Goal: Task Accomplishment & Management: Complete application form

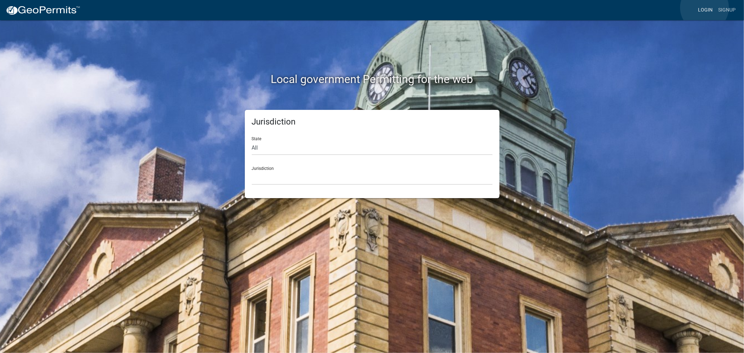
click at [705, 8] on link "Login" at bounding box center [705, 9] width 20 height 13
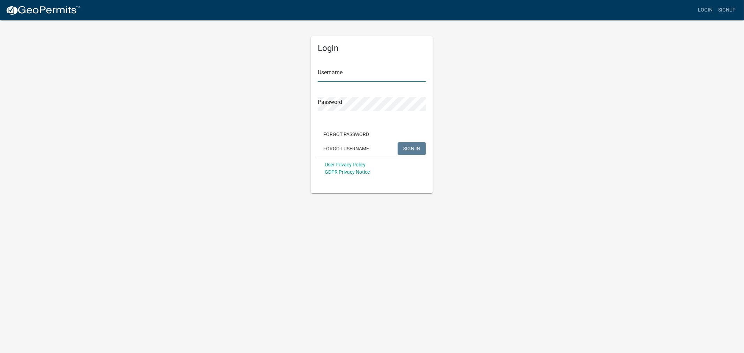
type input "shelleyh"
click at [411, 143] on button "SIGN IN" at bounding box center [412, 148] width 28 height 13
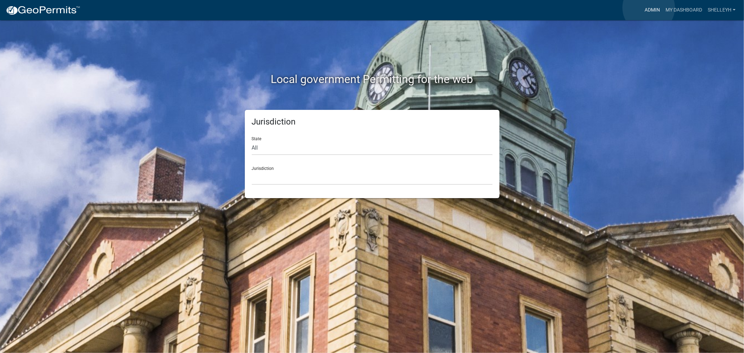
click at [649, 8] on link "Admin" at bounding box center [652, 9] width 21 height 13
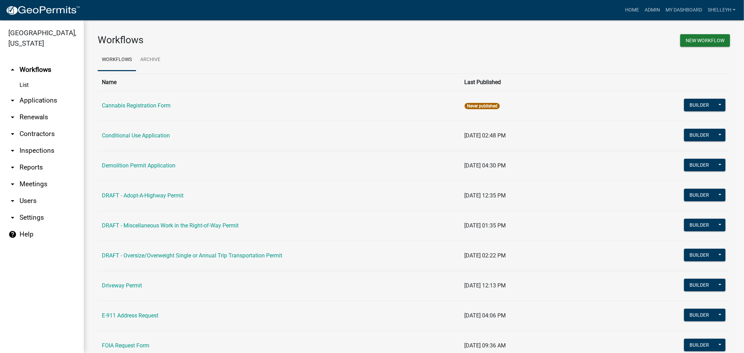
click at [44, 97] on link "arrow_drop_down Applications" at bounding box center [42, 100] width 84 height 17
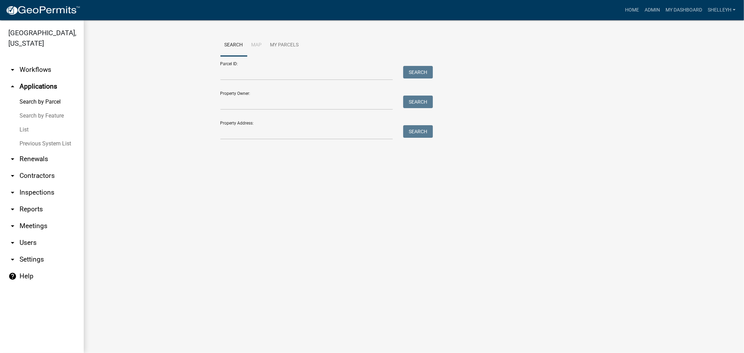
click at [22, 129] on link "List" at bounding box center [42, 130] width 84 height 14
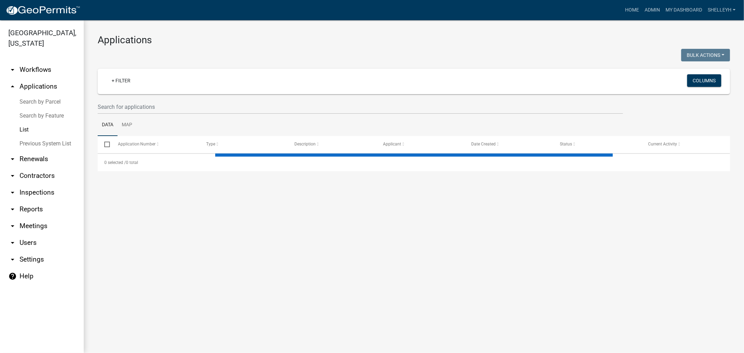
select select "1: 25"
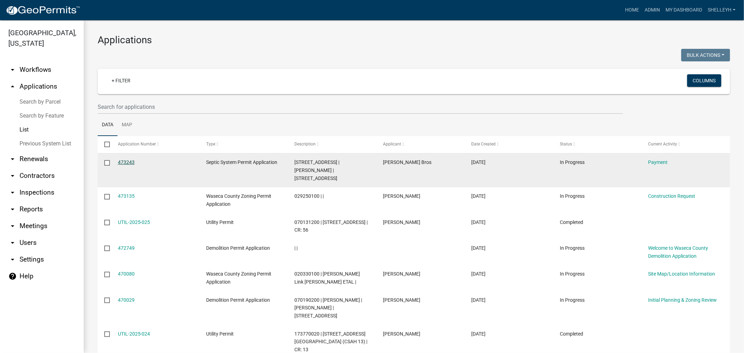
click at [128, 162] on link "473243" at bounding box center [126, 162] width 17 height 6
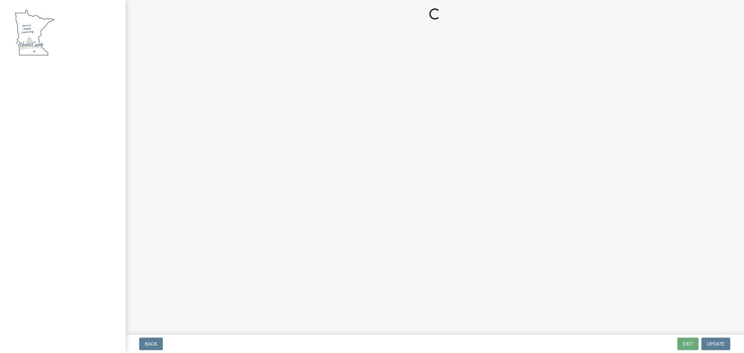
select select "3: 3"
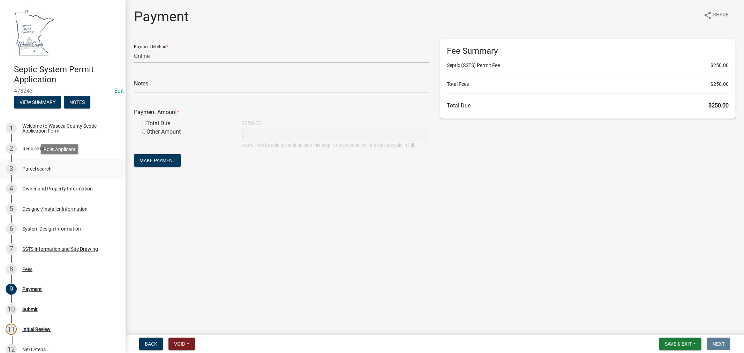
click at [35, 167] on div "Parcel search" at bounding box center [36, 168] width 29 height 5
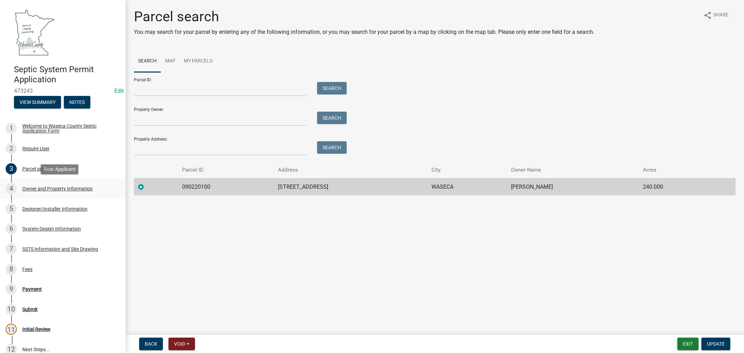
click at [32, 186] on div "Owner and Property Information" at bounding box center [57, 188] width 70 height 5
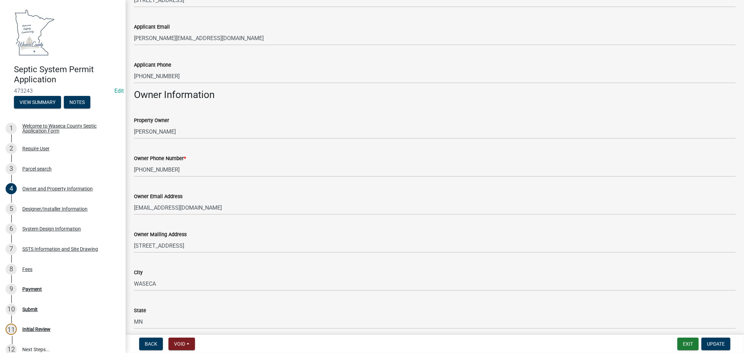
scroll to position [194, 0]
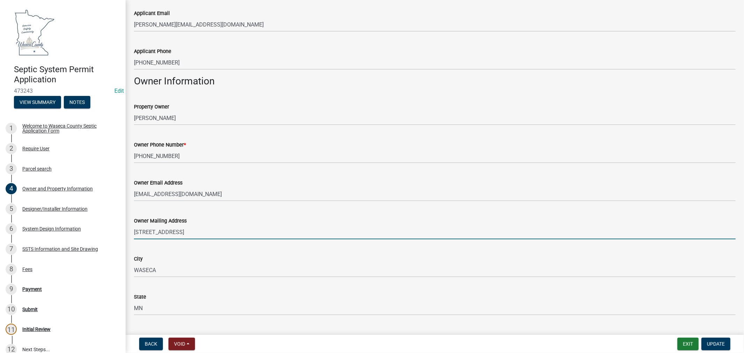
click at [147, 230] on input "[STREET_ADDRESS]" at bounding box center [435, 232] width 602 height 14
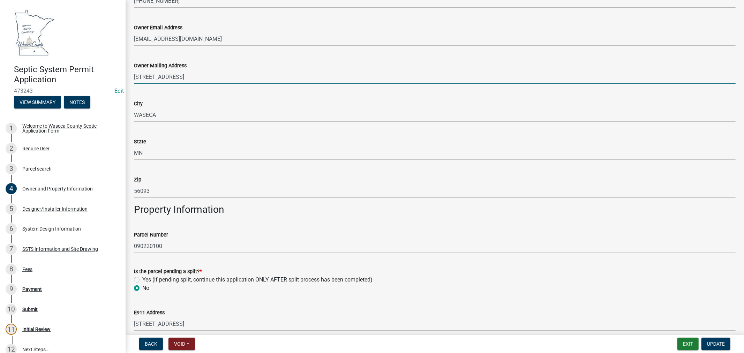
scroll to position [388, 0]
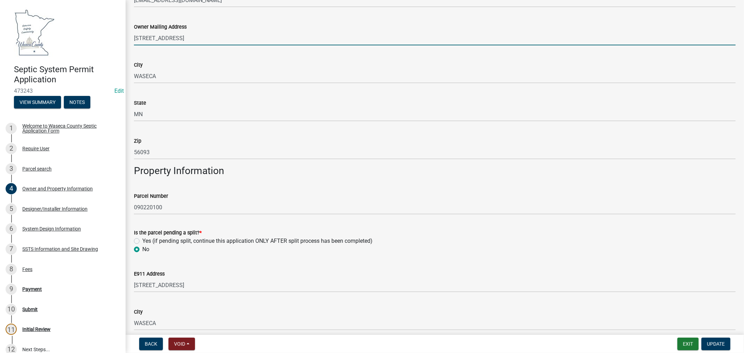
type input "[STREET_ADDRESS]"
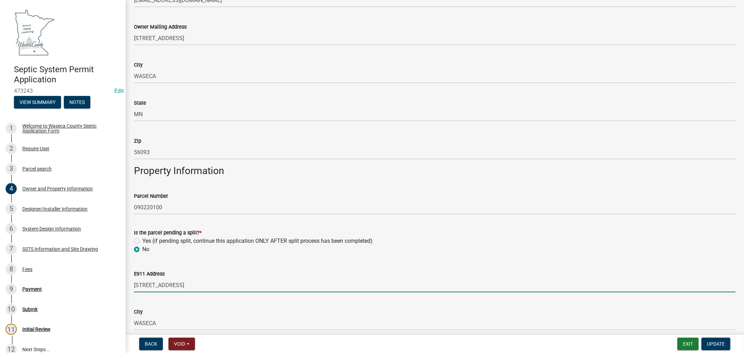
click at [147, 285] on input "[STREET_ADDRESS]" at bounding box center [435, 285] width 602 height 14
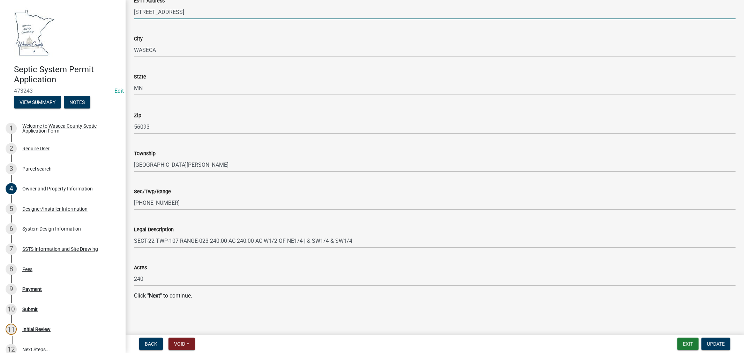
scroll to position [661, 0]
type input "[STREET_ADDRESS]"
click at [719, 345] on span "Update" at bounding box center [716, 344] width 18 height 6
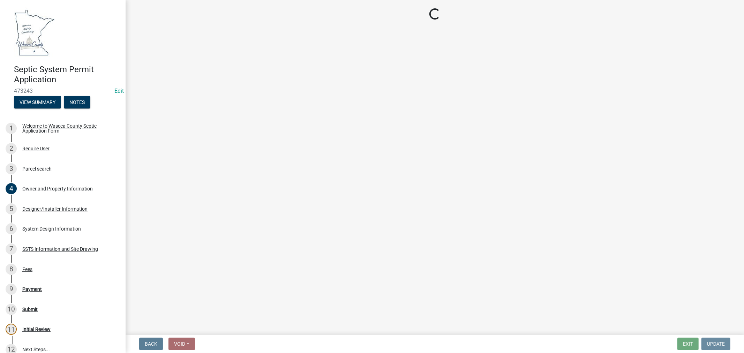
scroll to position [0, 0]
select select "3: 3"
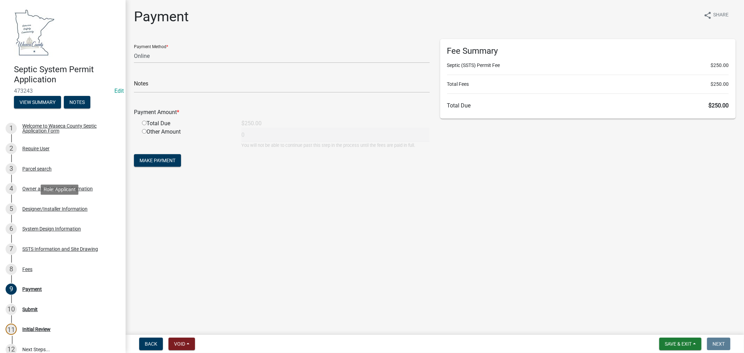
click at [45, 207] on div "Designer/Installer Information" at bounding box center [54, 209] width 65 height 5
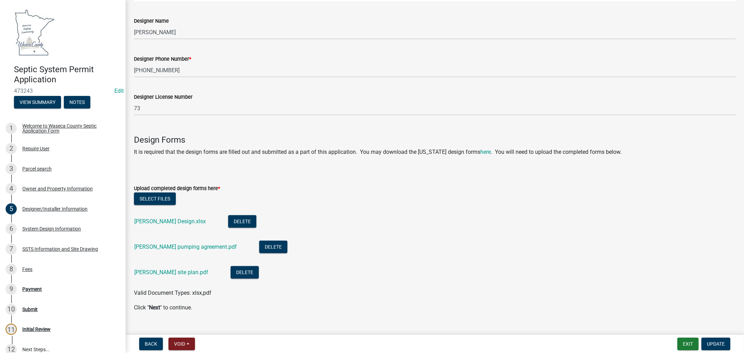
scroll to position [459, 0]
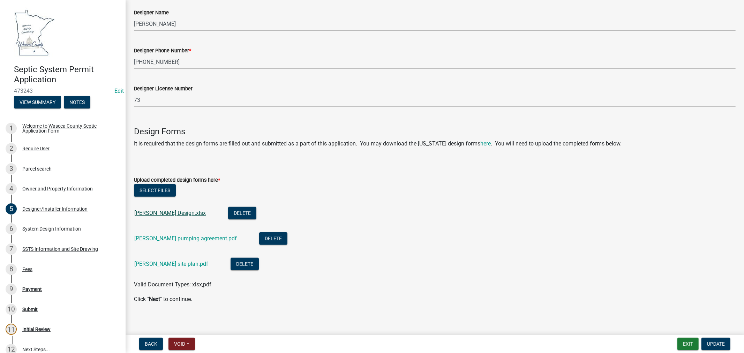
click at [160, 210] on link "[PERSON_NAME] Design.xlsx" at bounding box center [170, 213] width 72 height 7
click at [165, 261] on link "[PERSON_NAME] site plan.pdf" at bounding box center [171, 264] width 74 height 7
click at [65, 229] on div "System Design Information" at bounding box center [51, 228] width 59 height 5
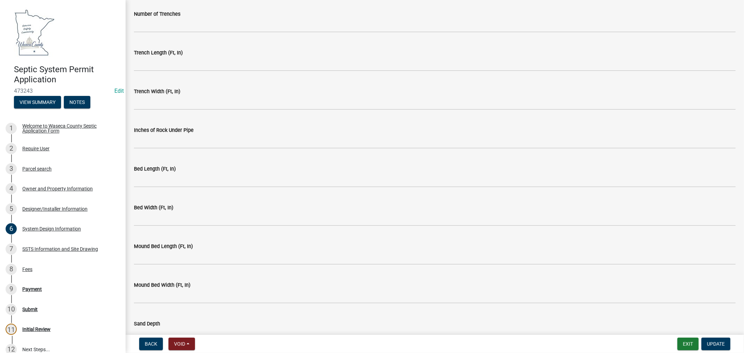
scroll to position [1378, 0]
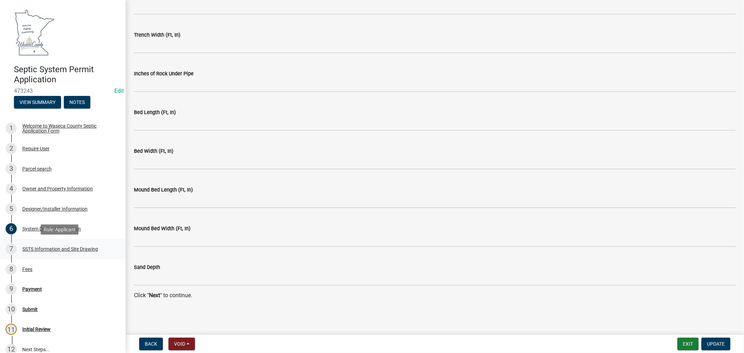
click at [91, 248] on div "SSTS Information and Site Drawing" at bounding box center [60, 249] width 76 height 5
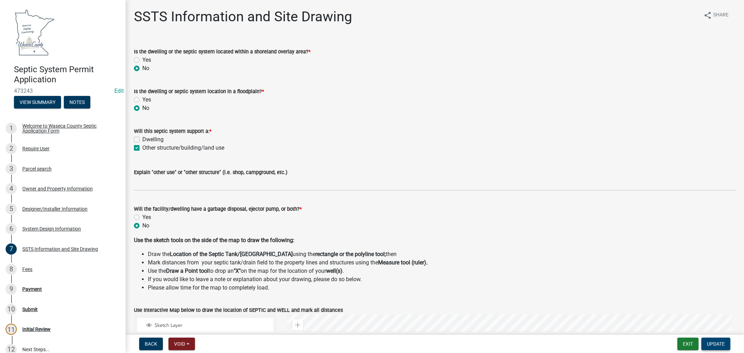
click at [716, 343] on span "Update" at bounding box center [716, 344] width 18 height 6
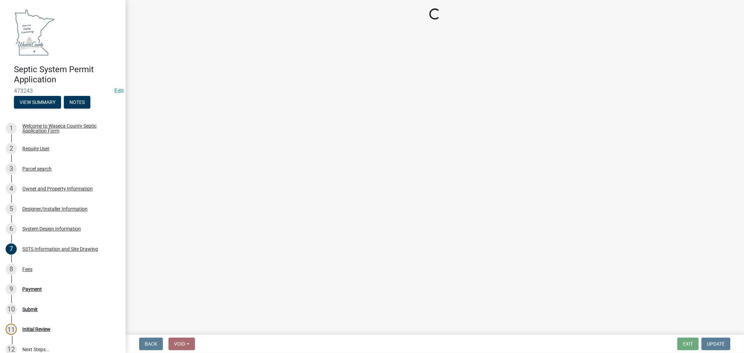
select select "3: 3"
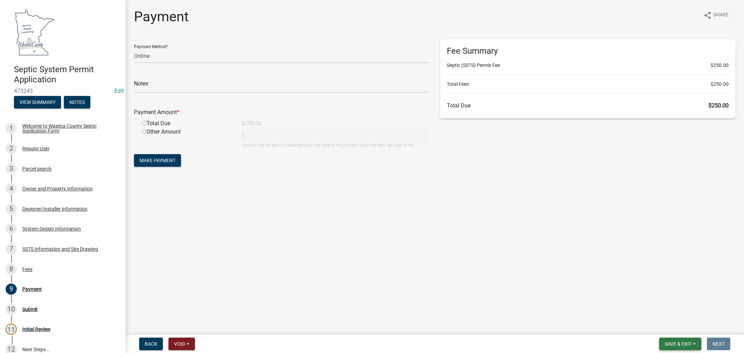
click at [674, 342] on span "Save & Exit" at bounding box center [678, 344] width 27 height 6
click at [663, 326] on button "Save & Exit" at bounding box center [674, 326] width 56 height 17
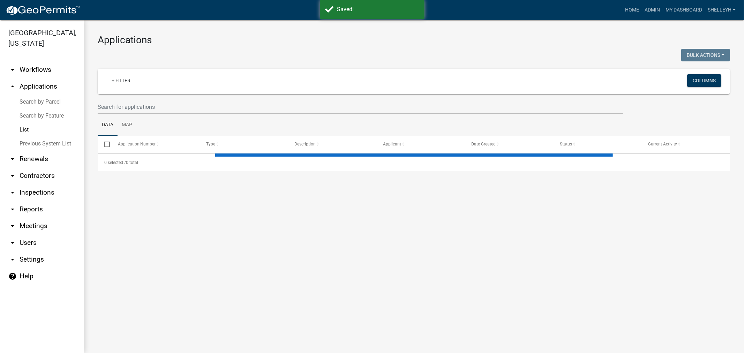
select select "1: 25"
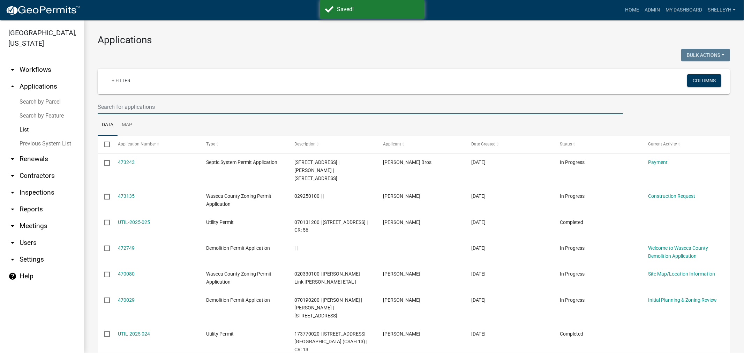
click at [135, 105] on input "text" at bounding box center [360, 107] width 525 height 14
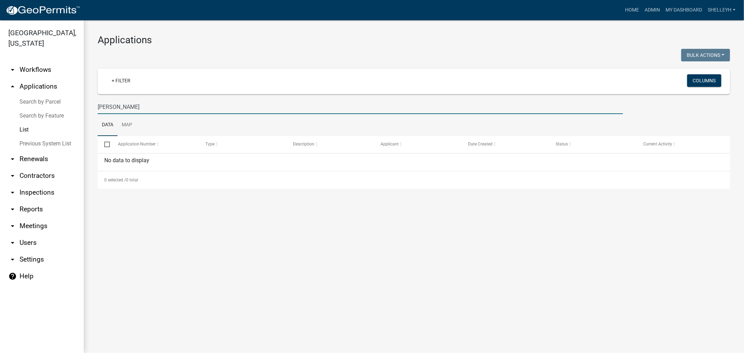
click at [105, 107] on input "[PERSON_NAME]" at bounding box center [360, 107] width 525 height 14
drag, startPoint x: 135, startPoint y: 105, endPoint x: 68, endPoint y: 104, distance: 67.0
click at [68, 104] on div "[GEOGRAPHIC_DATA], [US_STATE] arrow_drop_down Workflows List arrow_drop_up Appl…" at bounding box center [372, 186] width 744 height 333
type input "090220100"
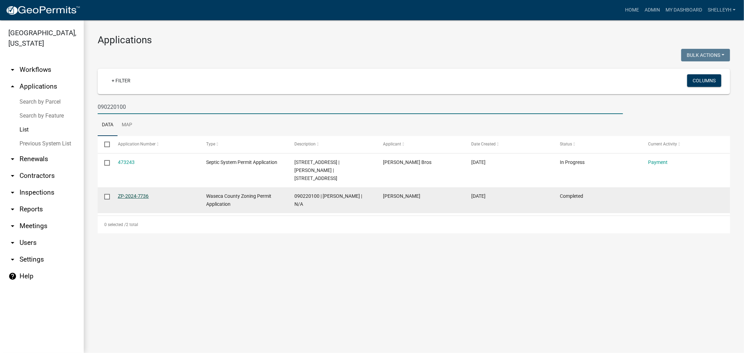
click at [142, 193] on link "ZP-2024-7736" at bounding box center [133, 196] width 31 height 6
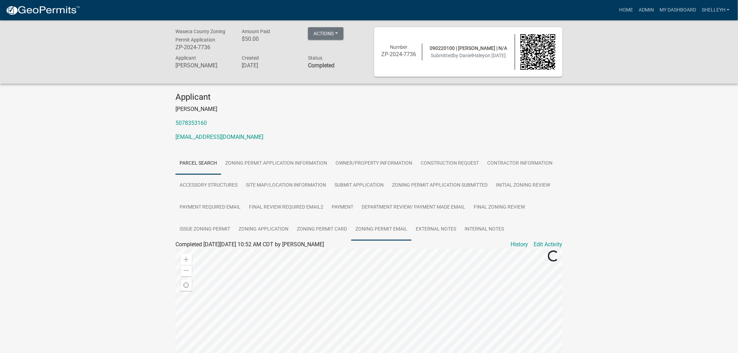
drag, startPoint x: 387, startPoint y: 227, endPoint x: 396, endPoint y: 222, distance: 10.6
click at [387, 227] on link "Zoning Permit Email" at bounding box center [381, 229] width 60 height 22
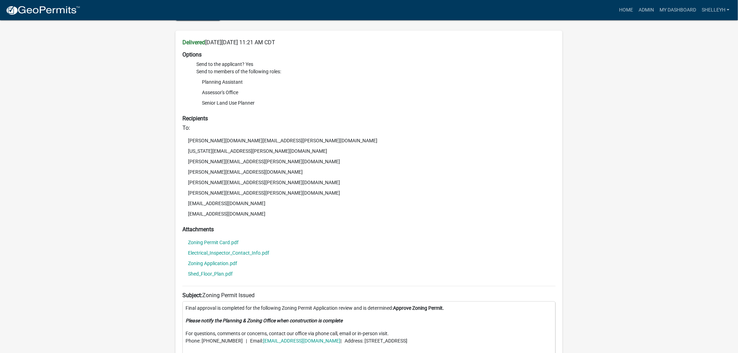
scroll to position [310, 0]
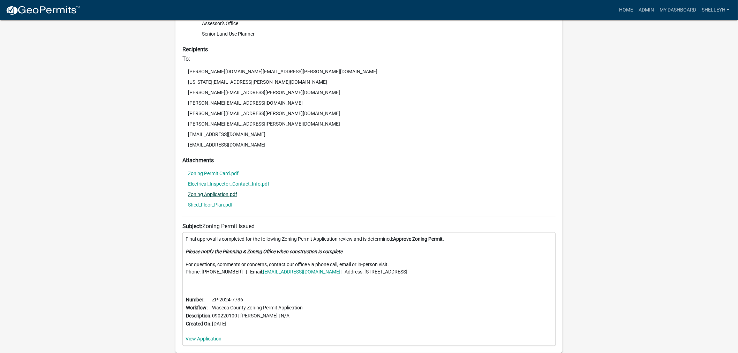
click at [217, 193] on link "Zoning Application.pdf" at bounding box center [212, 194] width 49 height 5
click at [217, 202] on link "Shed_Floor_Plan.pdf" at bounding box center [210, 204] width 45 height 5
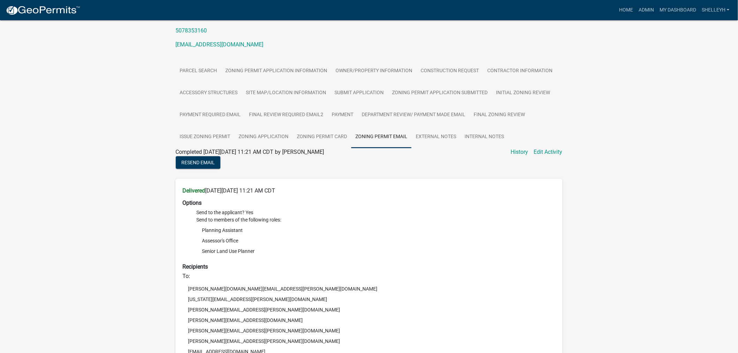
scroll to position [0, 0]
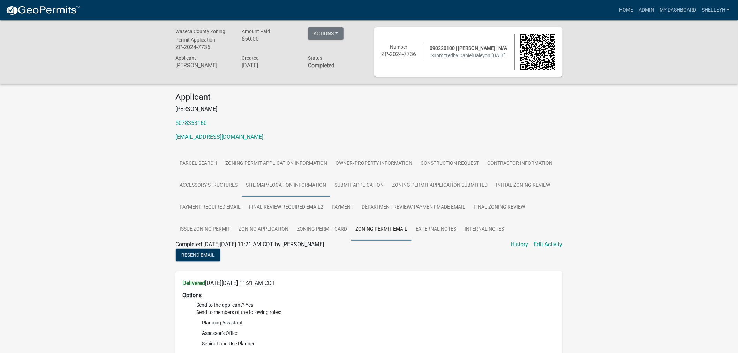
click at [263, 184] on link "Site Map/Location Information" at bounding box center [286, 185] width 89 height 22
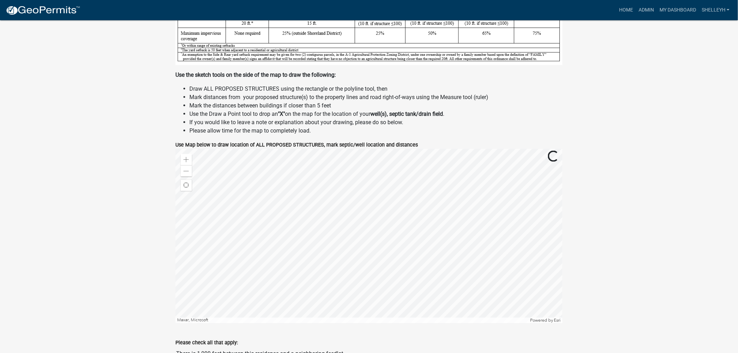
scroll to position [388, 0]
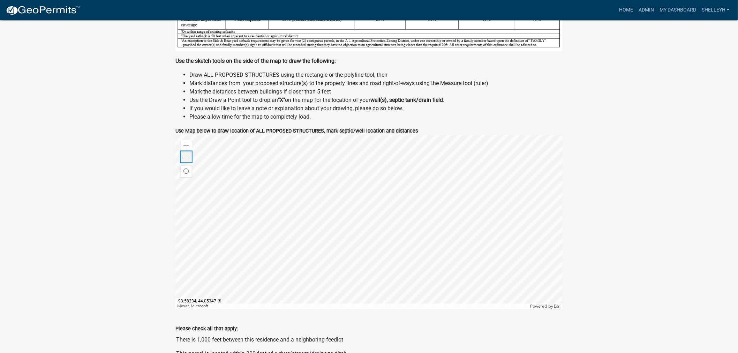
click at [187, 154] on div "Zoom out" at bounding box center [186, 156] width 11 height 11
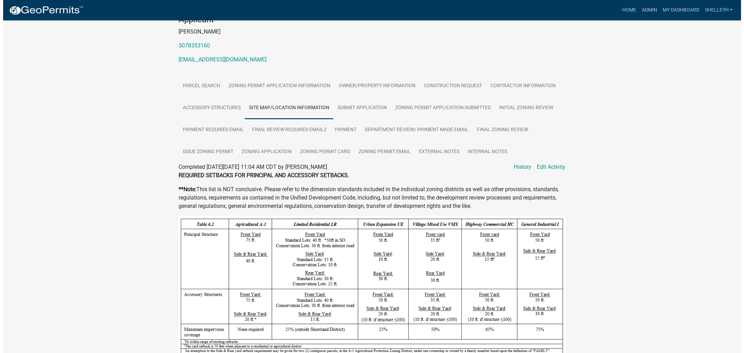
scroll to position [0, 0]
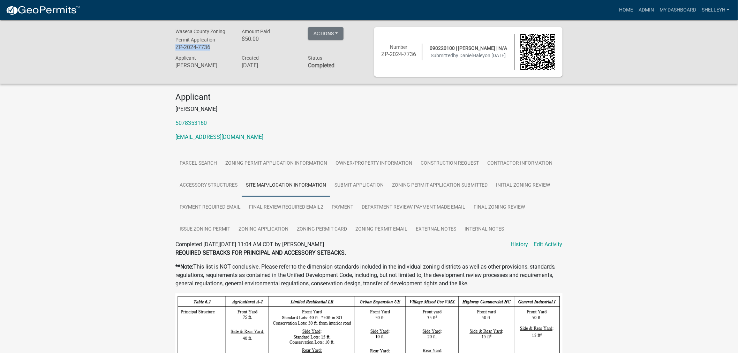
drag, startPoint x: 217, startPoint y: 48, endPoint x: 176, endPoint y: 47, distance: 40.5
click at [176, 47] on h6 "ZP-2024-7736" at bounding box center [204, 47] width 56 height 7
copy h6 "ZP-2024-7736"
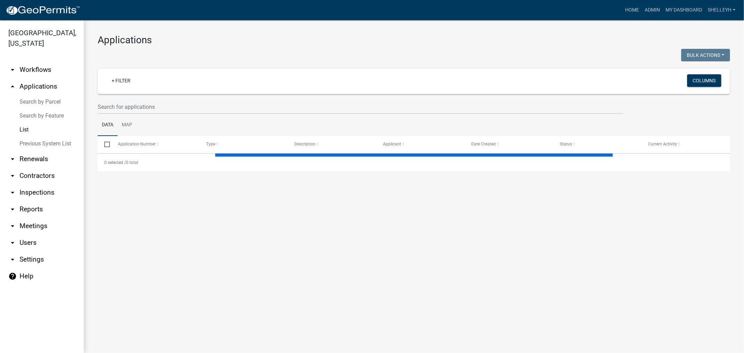
select select "1: 25"
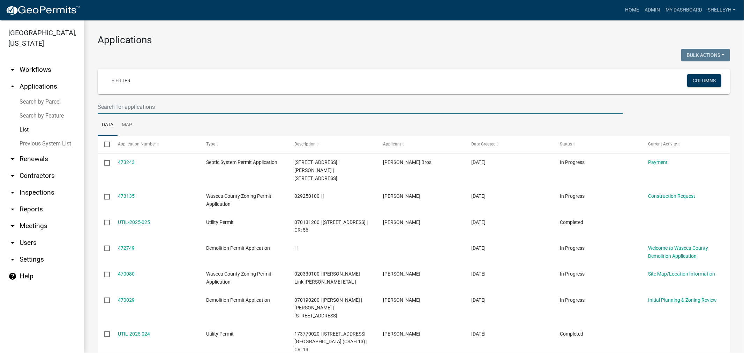
click at [155, 107] on input "text" at bounding box center [360, 107] width 525 height 14
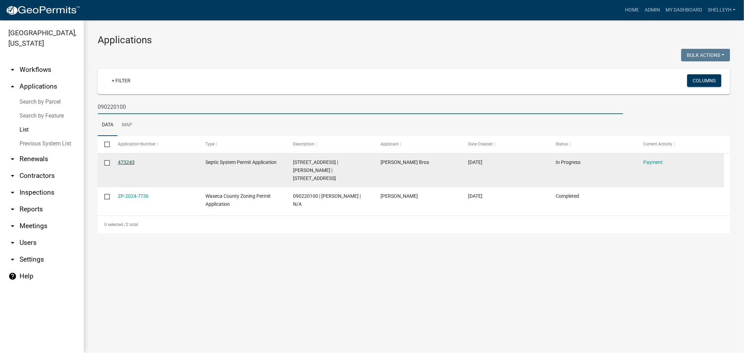
type input "090220100"
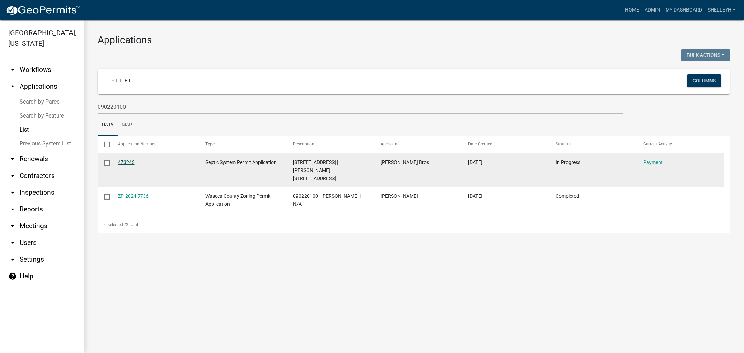
click at [121, 162] on link "473243" at bounding box center [126, 162] width 17 height 6
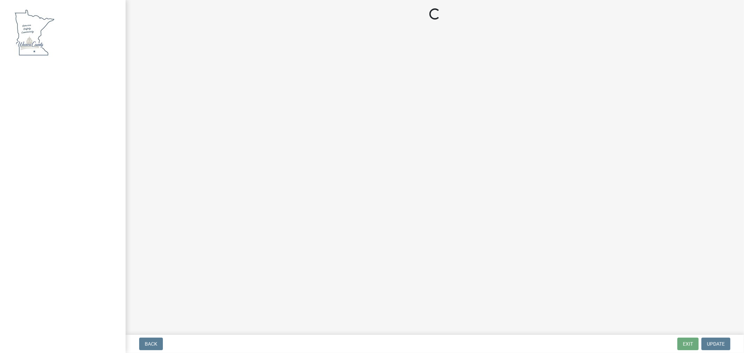
select select "3: 3"
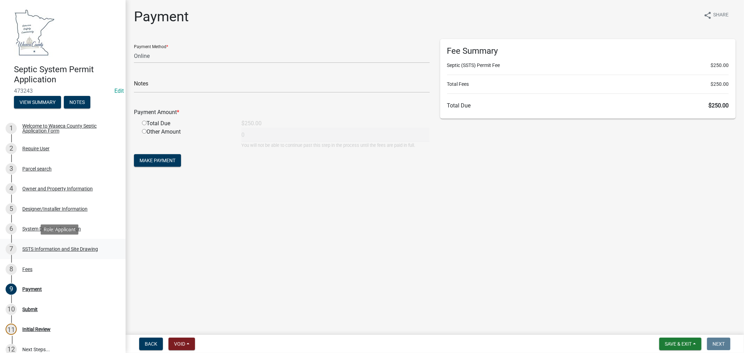
click at [47, 247] on div "SSTS Information and Site Drawing" at bounding box center [60, 249] width 76 height 5
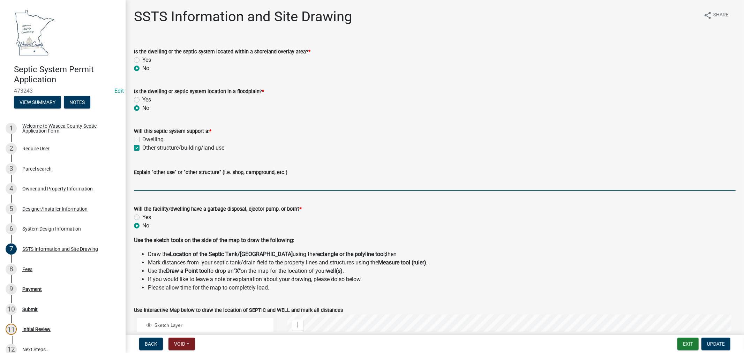
click at [156, 182] on input "Explain "other use" or "other structure" (i.e. shop, campground, etc.)" at bounding box center [435, 184] width 602 height 14
paste input "ZP-2024-7736"
click at [135, 184] on input "ZP-2024-7736" at bounding box center [435, 184] width 602 height 14
drag, startPoint x: 189, startPoint y: 184, endPoint x: 160, endPoint y: 186, distance: 29.8
click at [160, 186] on input "Bathroom in shed, see ZP-2024-7736" at bounding box center [435, 184] width 602 height 14
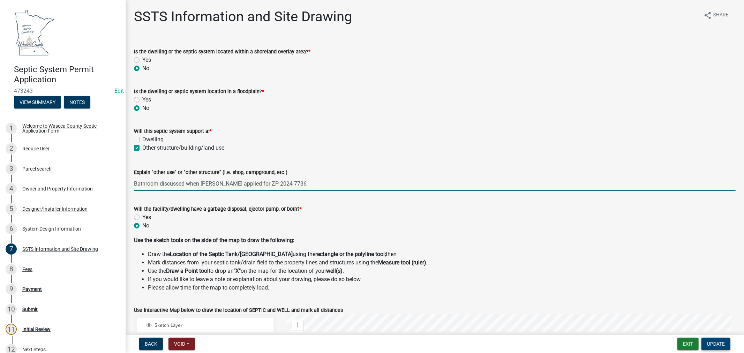
type input "Bathroom discussed when [PERSON_NAME] applied for ZP-2024-7736"
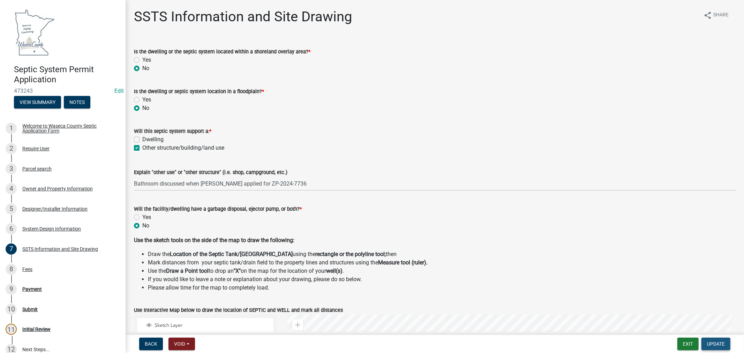
click at [717, 346] on span "Update" at bounding box center [716, 344] width 18 height 6
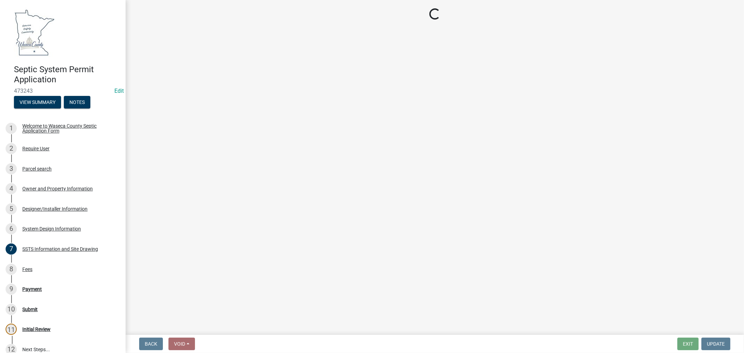
select select "3: 3"
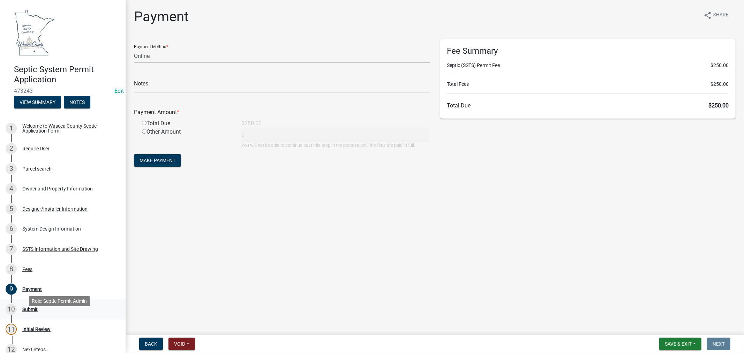
scroll to position [39, 0]
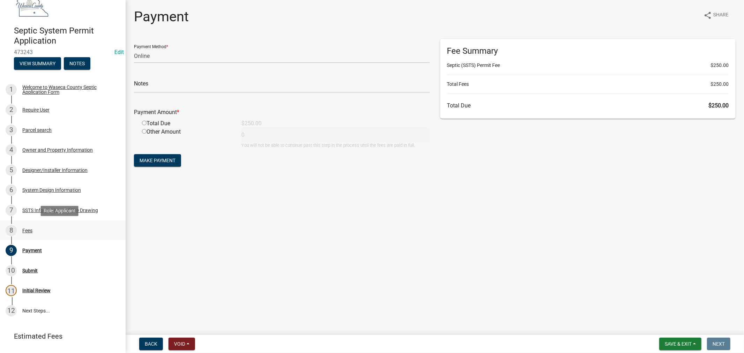
click at [28, 231] on div "Fees" at bounding box center [27, 230] width 10 height 5
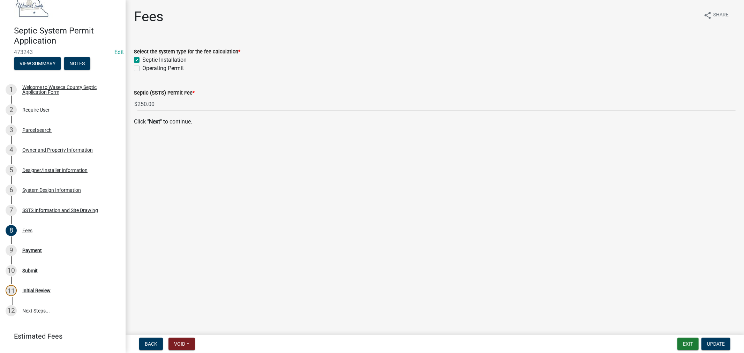
click at [142, 67] on label "Operating Permit" at bounding box center [163, 68] width 42 height 8
click at [142, 67] on input "Operating Permit" at bounding box center [144, 66] width 5 height 5
checkbox input "true"
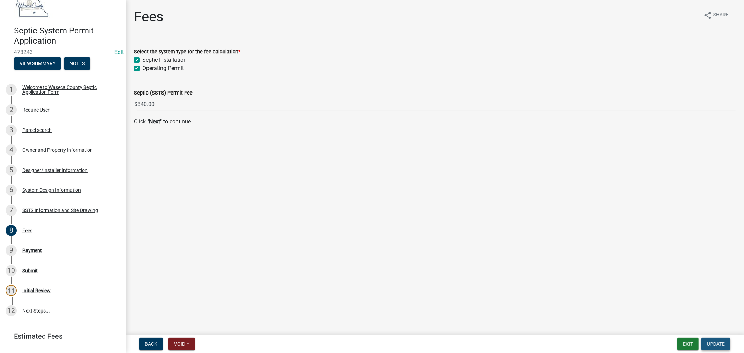
click at [722, 345] on span "Update" at bounding box center [716, 344] width 18 height 6
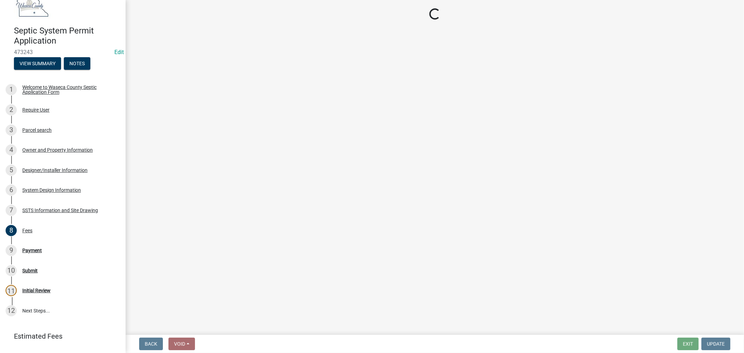
select select "3: 3"
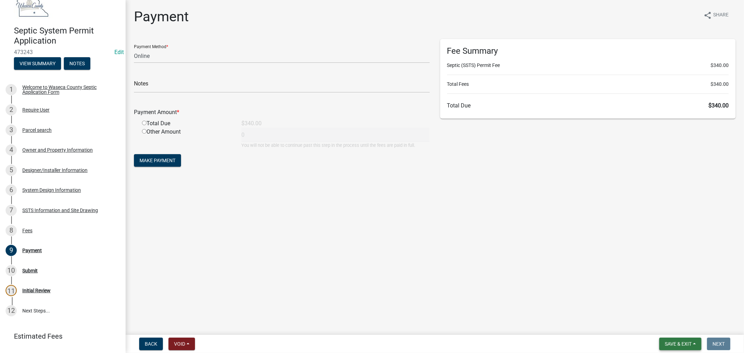
click at [683, 345] on span "Save & Exit" at bounding box center [678, 344] width 27 height 6
click at [670, 328] on button "Save & Exit" at bounding box center [674, 326] width 56 height 17
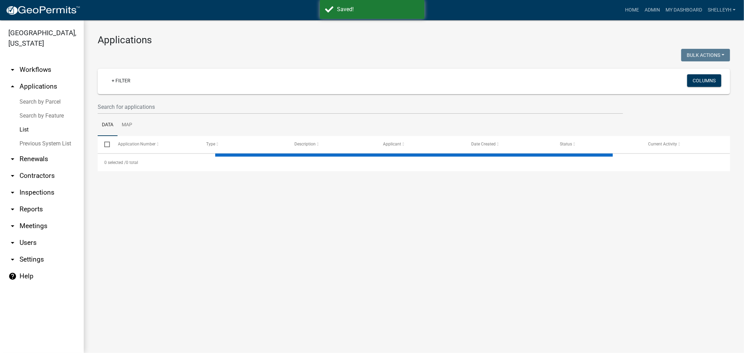
select select "1: 25"
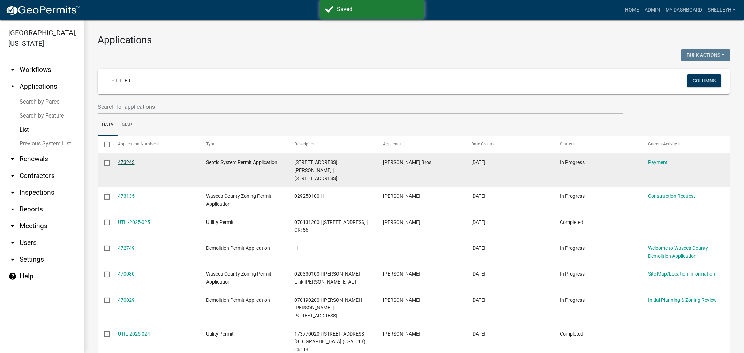
drag, startPoint x: 126, startPoint y: 162, endPoint x: 131, endPoint y: 162, distance: 4.9
click at [126, 162] on link "473243" at bounding box center [126, 162] width 17 height 6
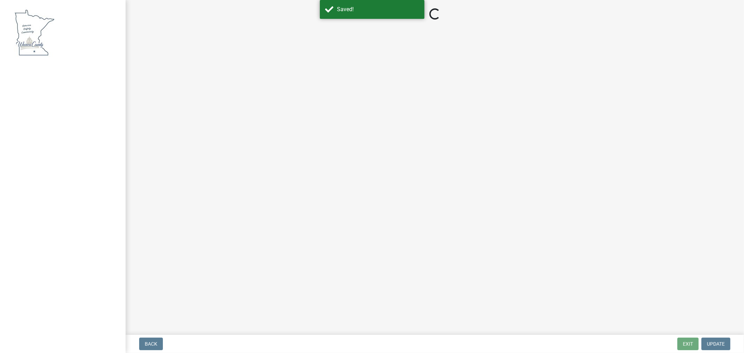
select select "3: 3"
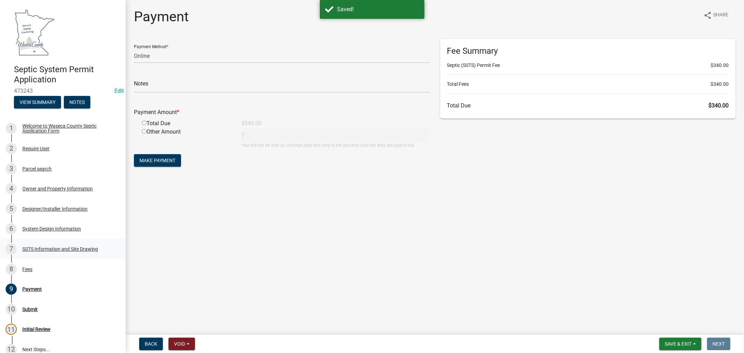
click at [57, 247] on div "SSTS Information and Site Drawing" at bounding box center [60, 249] width 76 height 5
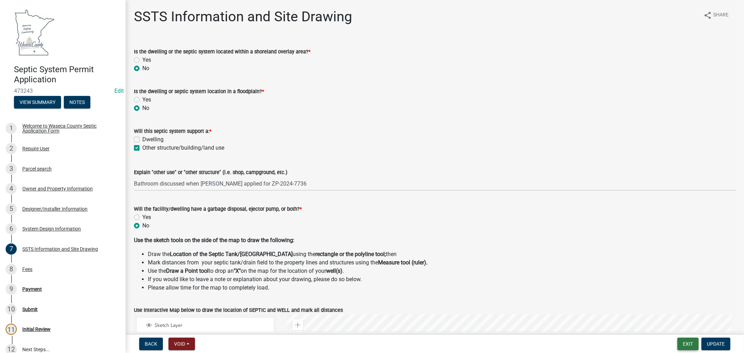
click at [689, 344] on button "Exit" at bounding box center [688, 344] width 21 height 13
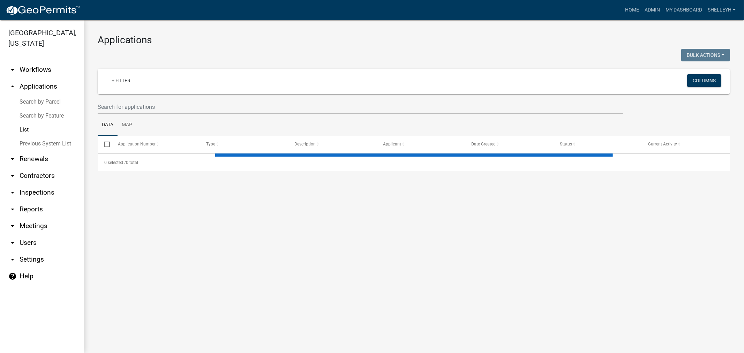
select select "1: 25"
